Goal: Navigation & Orientation: Find specific page/section

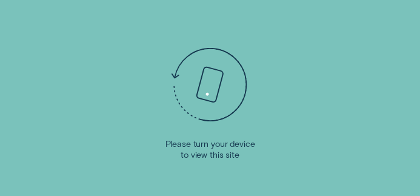
drag, startPoint x: 175, startPoint y: 73, endPoint x: 283, endPoint y: 134, distance: 124.1
click at [283, 134] on div "Please turn your device to view this site" at bounding box center [210, 98] width 420 height 196
drag, startPoint x: 217, startPoint y: 74, endPoint x: 170, endPoint y: 35, distance: 61.6
click at [170, 36] on icon at bounding box center [210, 85] width 98 height 98
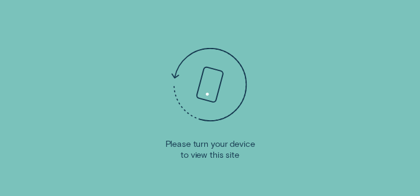
click at [200, 116] on icon at bounding box center [209, 84] width 71 height 73
drag, startPoint x: 174, startPoint y: 72, endPoint x: 201, endPoint y: 18, distance: 60.7
click at [201, 18] on div "Please turn your device to view this site" at bounding box center [210, 98] width 420 height 196
drag, startPoint x: 175, startPoint y: 76, endPoint x: 171, endPoint y: 64, distance: 12.6
click at [171, 64] on icon at bounding box center [210, 85] width 98 height 98
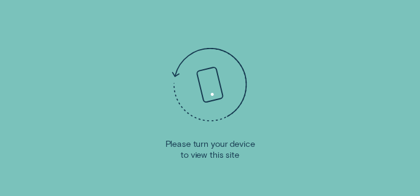
drag, startPoint x: 208, startPoint y: 93, endPoint x: 90, endPoint y: 30, distance: 134.3
click at [90, 30] on div "Please turn your device to view this site" at bounding box center [210, 98] width 420 height 196
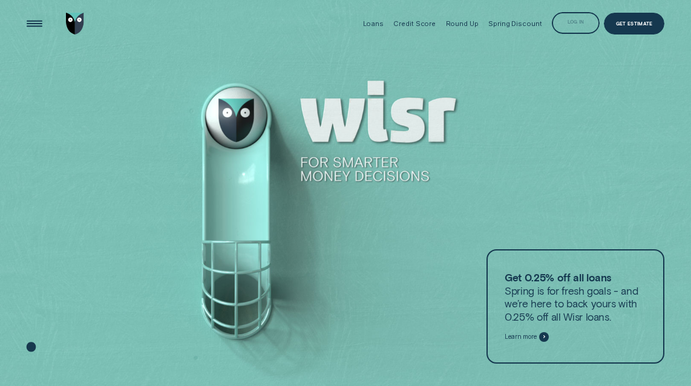
click at [419, 21] on div "Log in" at bounding box center [576, 23] width 48 height 22
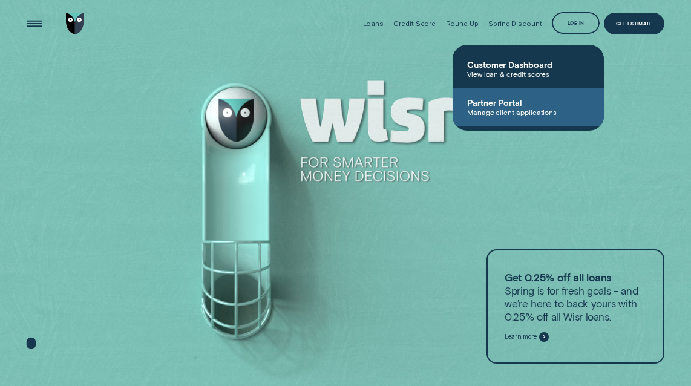
click at [419, 104] on span "Partner Portal" at bounding box center [528, 102] width 122 height 10
